Goal: Find specific page/section

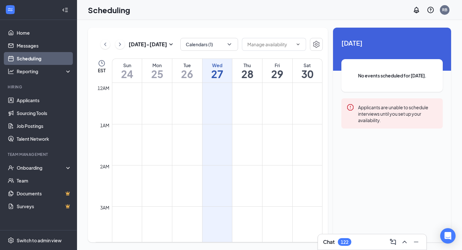
scroll to position [315, 0]
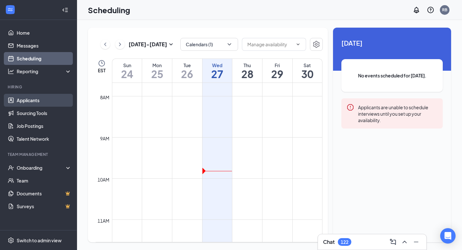
click at [31, 103] on link "Applicants" at bounding box center [44, 100] width 55 height 13
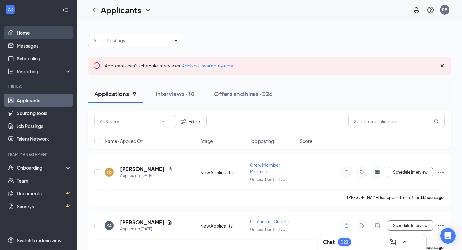
click at [38, 35] on link "Home" at bounding box center [44, 32] width 55 height 13
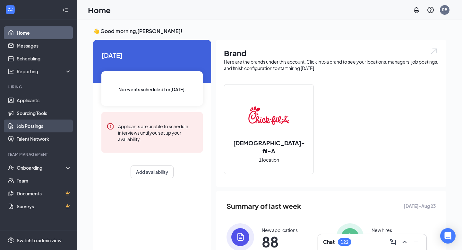
click at [43, 124] on link "Job Postings" at bounding box center [44, 125] width 55 height 13
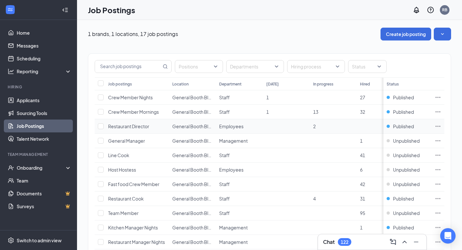
click at [142, 124] on span "Restaurant Director" at bounding box center [128, 126] width 41 height 6
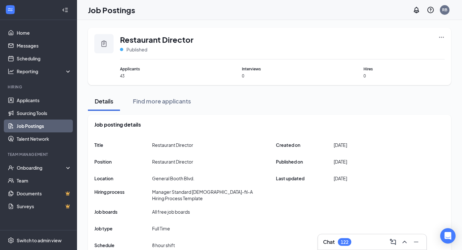
click at [442, 36] on icon "Ellipses" at bounding box center [441, 37] width 6 height 6
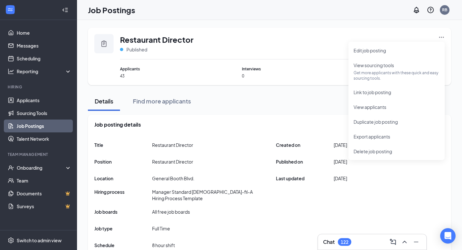
click at [374, 188] on div "Title Restaurant Director Position Restaurant Director Location [GEOGRAPHIC_DAT…" at bounding box center [269, 194] width 350 height 113
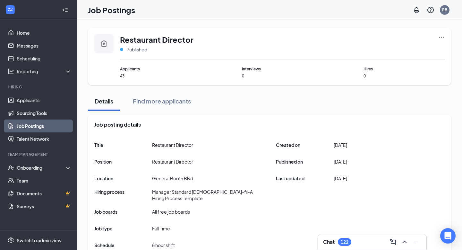
click at [440, 37] on icon "Ellipses" at bounding box center [441, 37] width 6 height 6
